Goal: Obtain resource: Download file/media

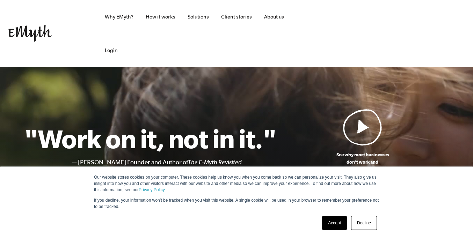
click at [332, 224] on link "Accept" at bounding box center [334, 223] width 25 height 14
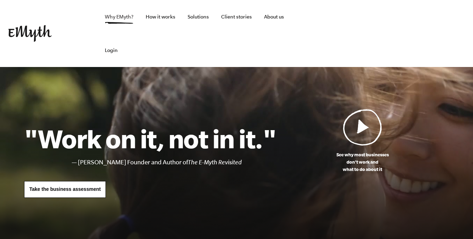
click at [124, 16] on link "Why EMyth?" at bounding box center [119, 17] width 40 height 34
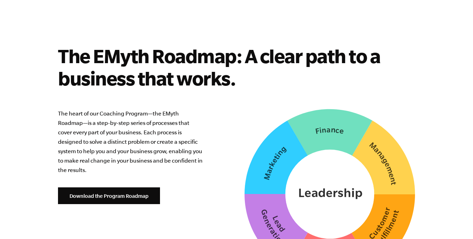
scroll to position [1740, 0]
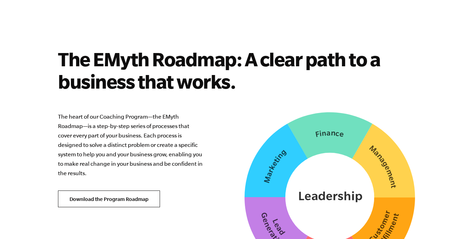
click at [137, 191] on link "Download the Program Roadmap" at bounding box center [109, 199] width 102 height 17
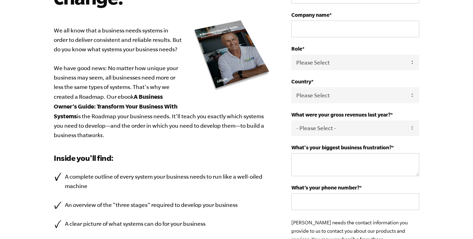
scroll to position [137, 0]
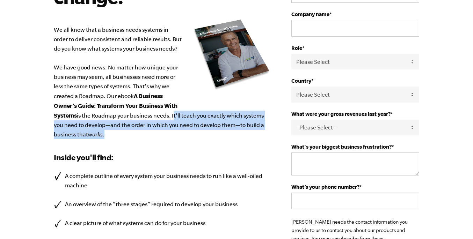
drag, startPoint x: 172, startPoint y: 115, endPoint x: 178, endPoint y: 131, distance: 16.9
click at [178, 131] on p "We all know that a business needs systems in order to deliver consistent and re…" at bounding box center [162, 82] width 216 height 114
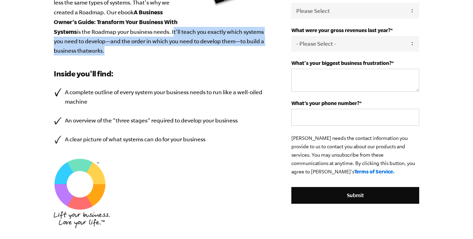
scroll to position [220, 0]
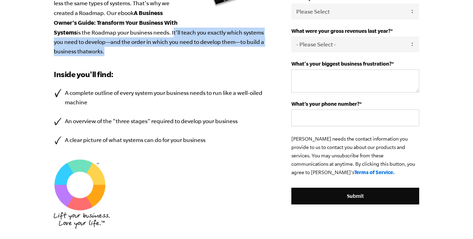
copy p "It'll teach you exactly which systems you need to develop—and the order in whic…"
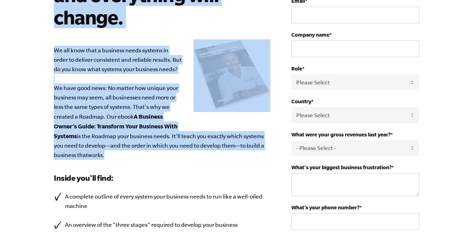
scroll to position [116, 0]
drag, startPoint x: 58, startPoint y: 66, endPoint x: 134, endPoint y: 150, distance: 113.4
click at [134, 150] on div "Design your business systems with intention, and everything will change. We all…" at bounding box center [172, 143] width 237 height 408
copy div "Design your business systems with intention, and everything will change. We all…"
